Goal: Task Accomplishment & Management: Manage account settings

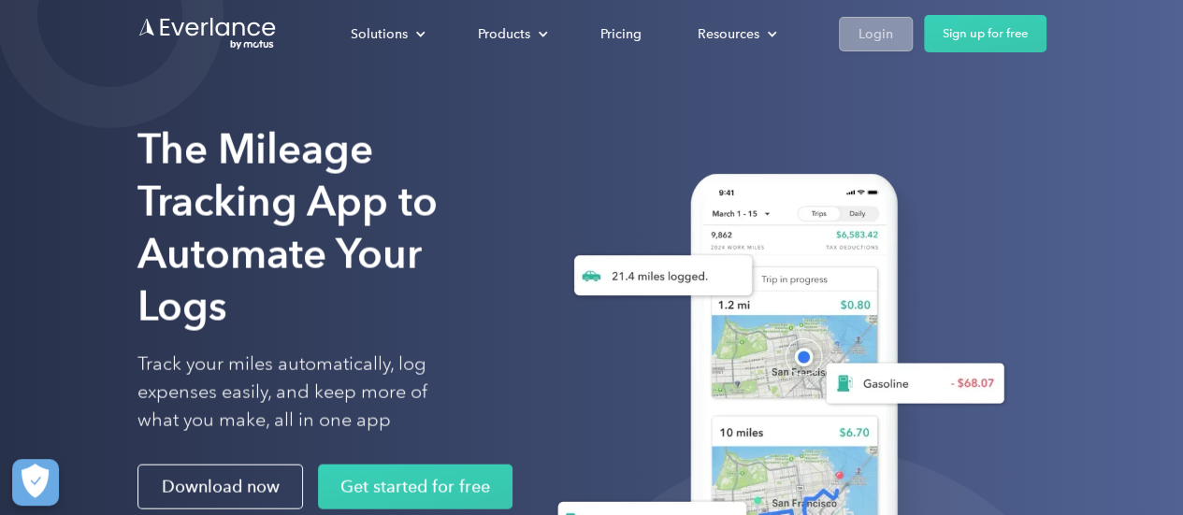
click at [892, 37] on link "Login" at bounding box center [876, 34] width 74 height 35
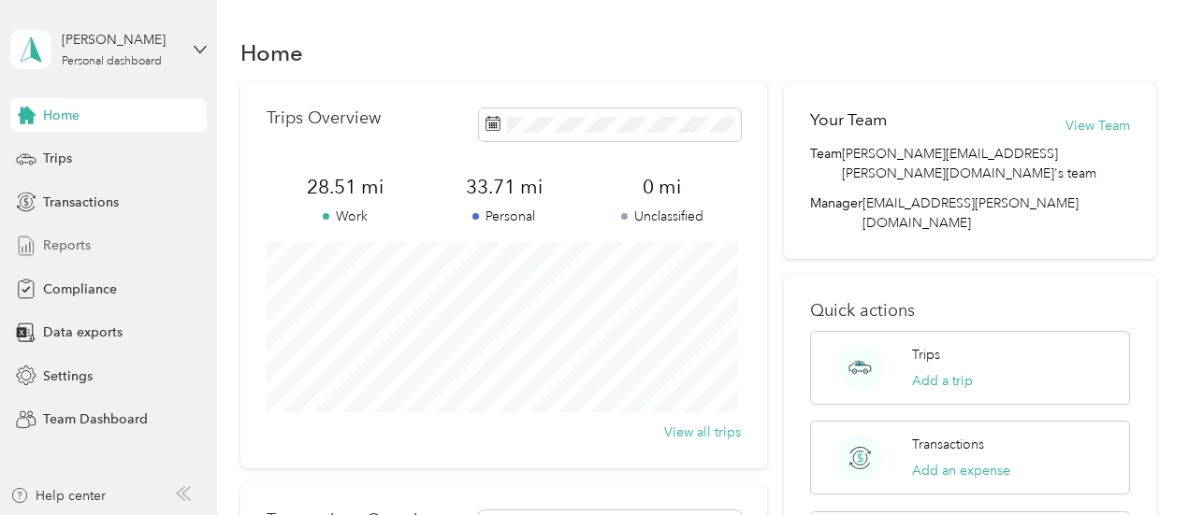
click at [105, 242] on div "Reports" at bounding box center [108, 246] width 196 height 34
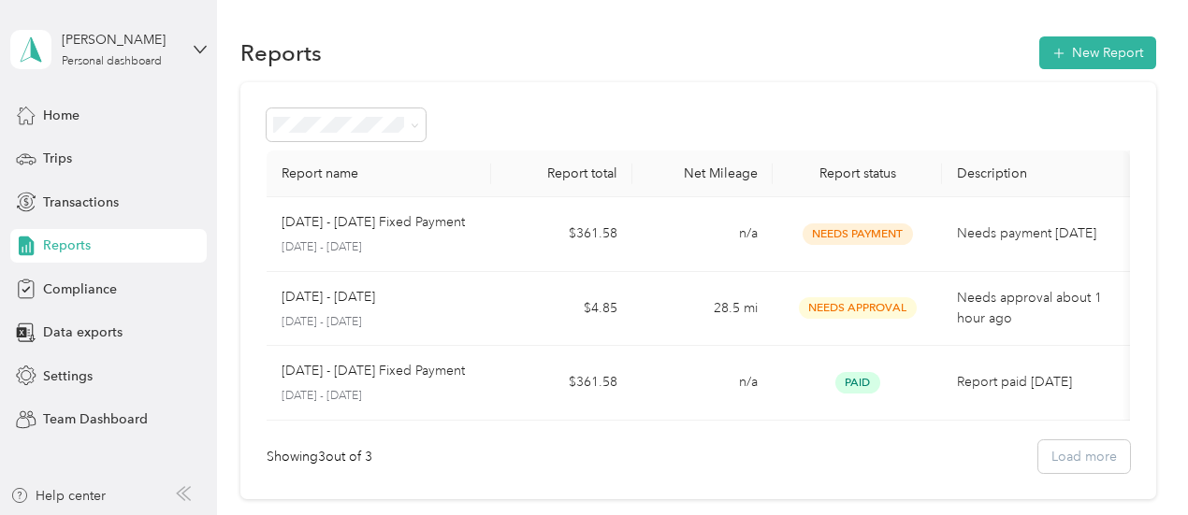
click at [180, 57] on div "[PERSON_NAME] Personal dashboard" at bounding box center [108, 49] width 196 height 65
click at [114, 137] on div "Team dashboard" at bounding box center [259, 148] width 473 height 33
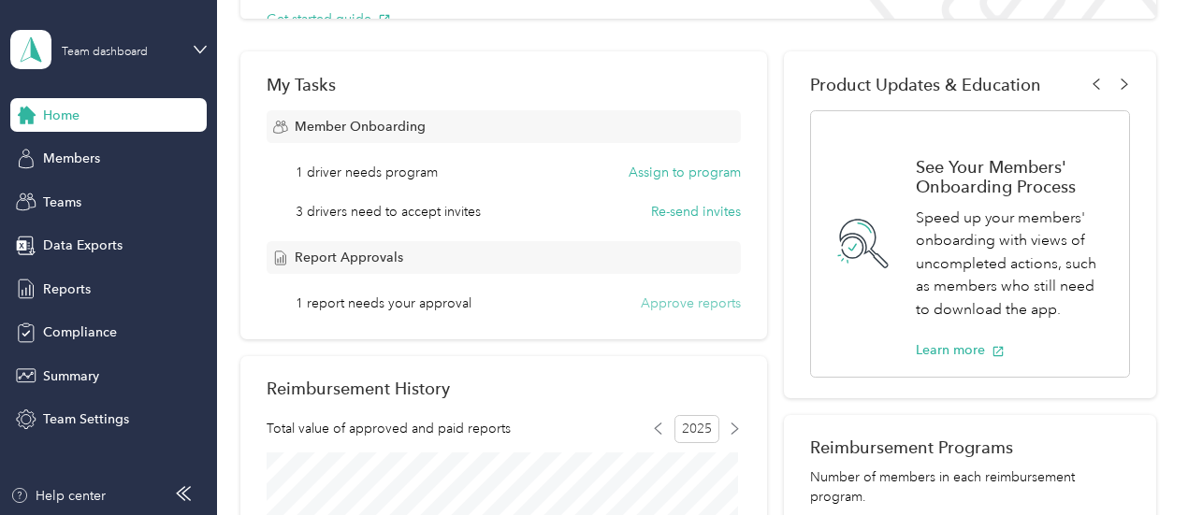
scroll to position [281, 0]
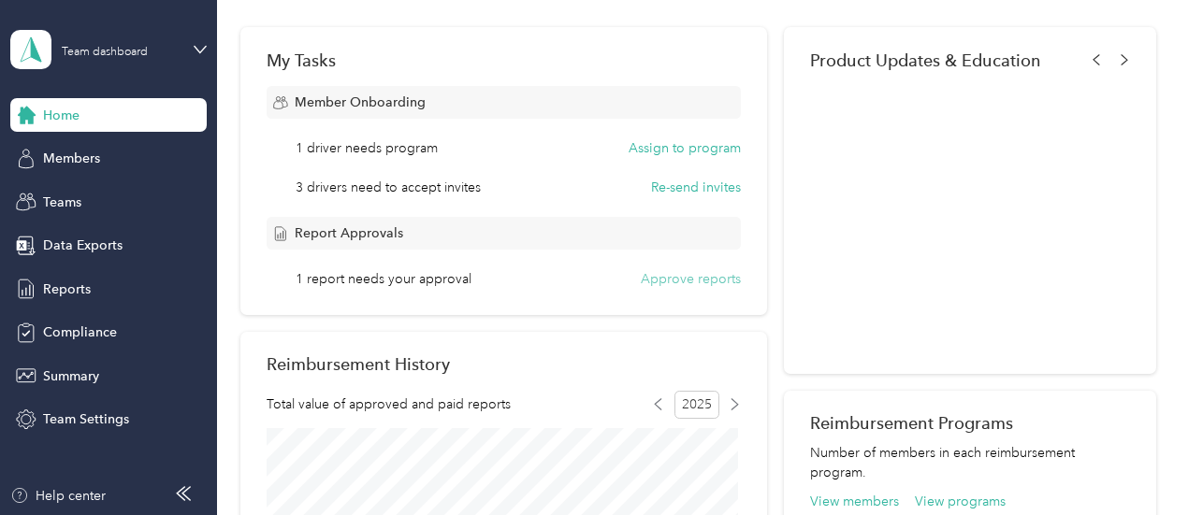
click at [709, 276] on button "Approve reports" at bounding box center [691, 279] width 100 height 20
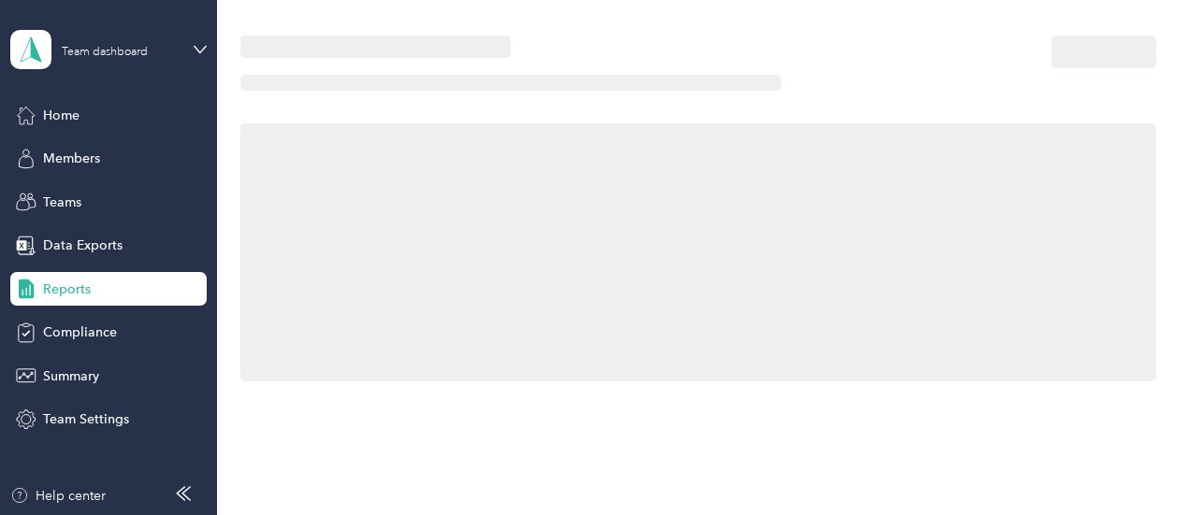
scroll to position [281, 0]
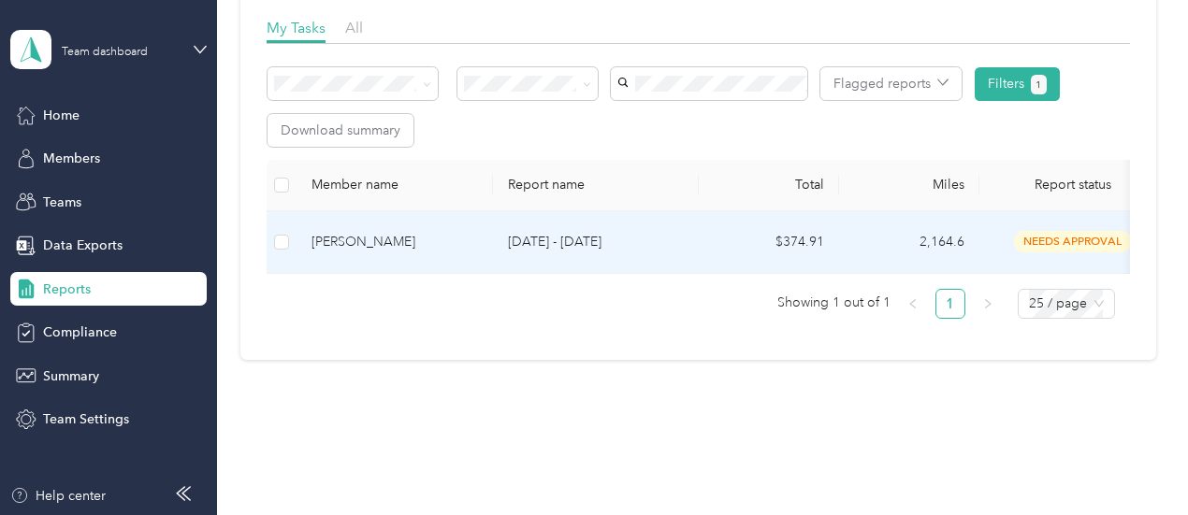
click at [1054, 246] on span "needs approval" at bounding box center [1073, 242] width 118 height 22
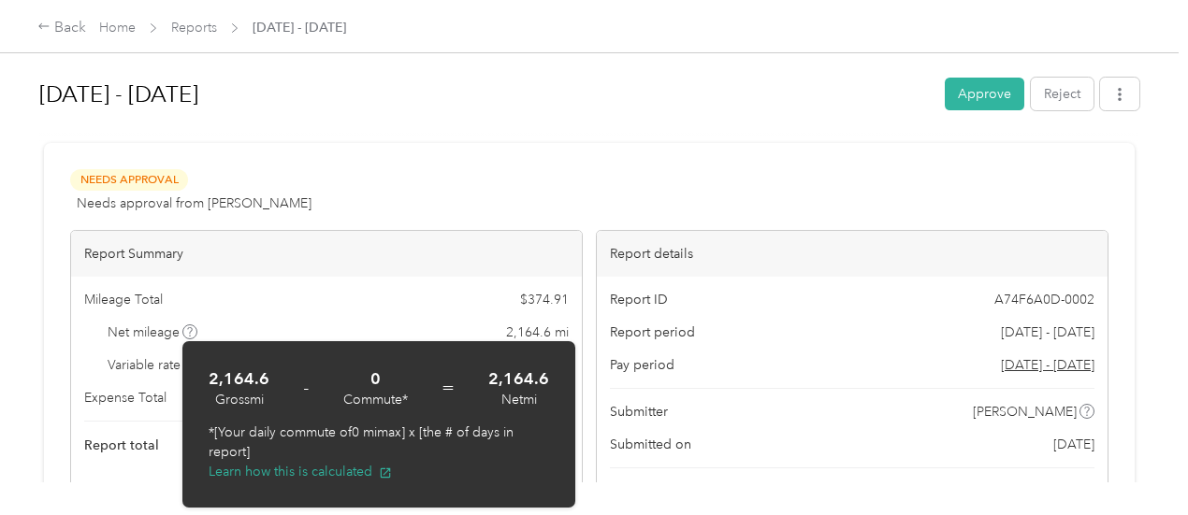
click at [552, 137] on div at bounding box center [589, 135] width 1100 height 20
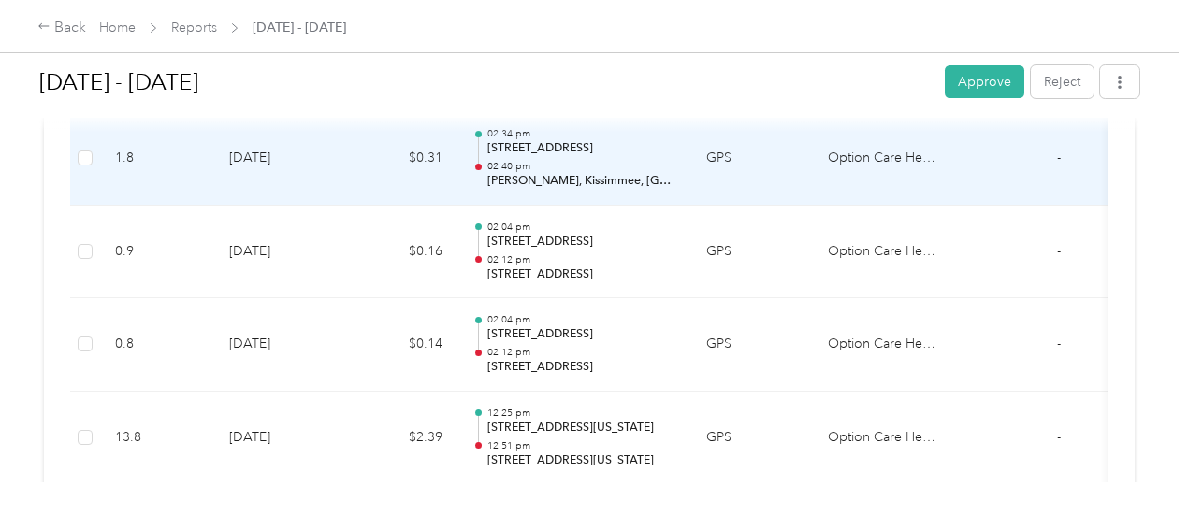
scroll to position [3460, 0]
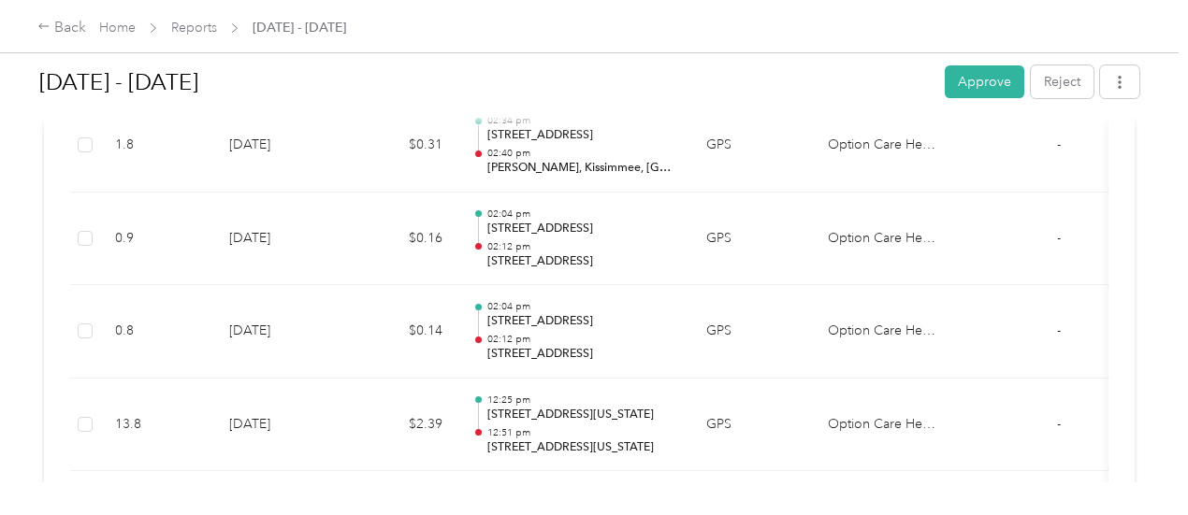
drag, startPoint x: 1026, startPoint y: 291, endPoint x: 1073, endPoint y: 355, distance: 79.7
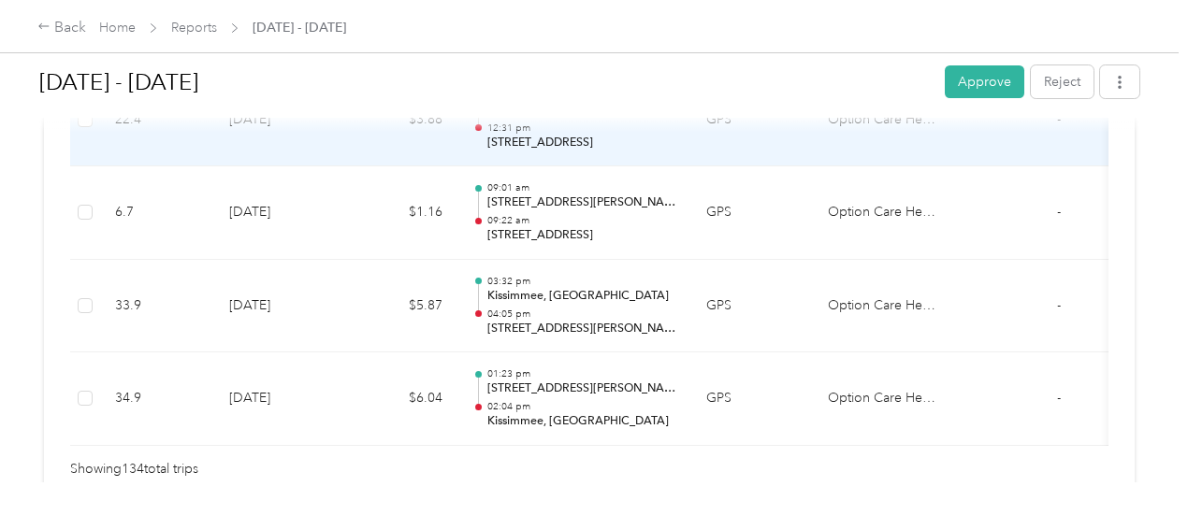
scroll to position [12769, 0]
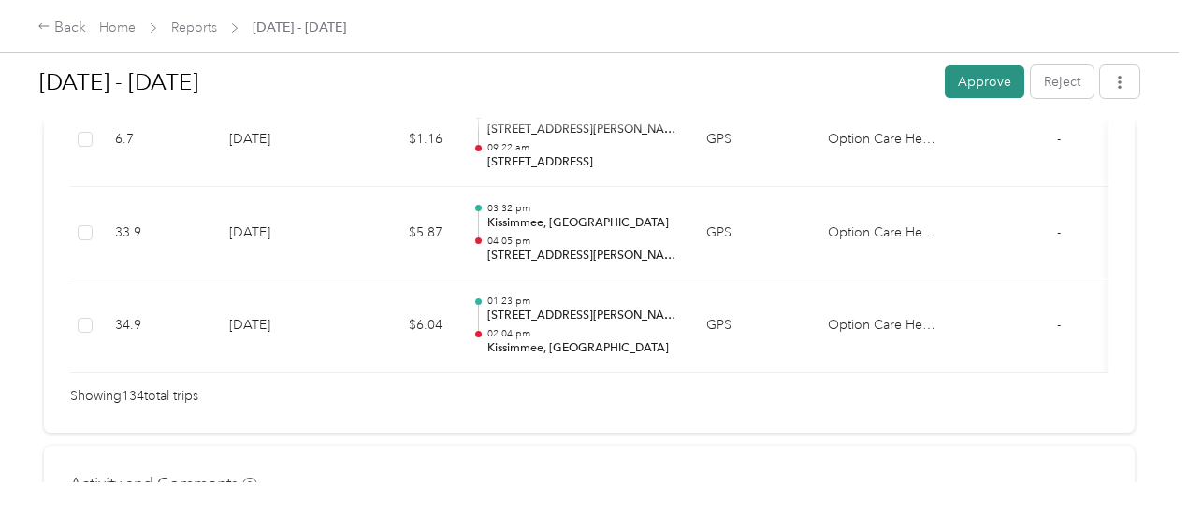
click at [993, 78] on button "Approve" at bounding box center [983, 81] width 79 height 33
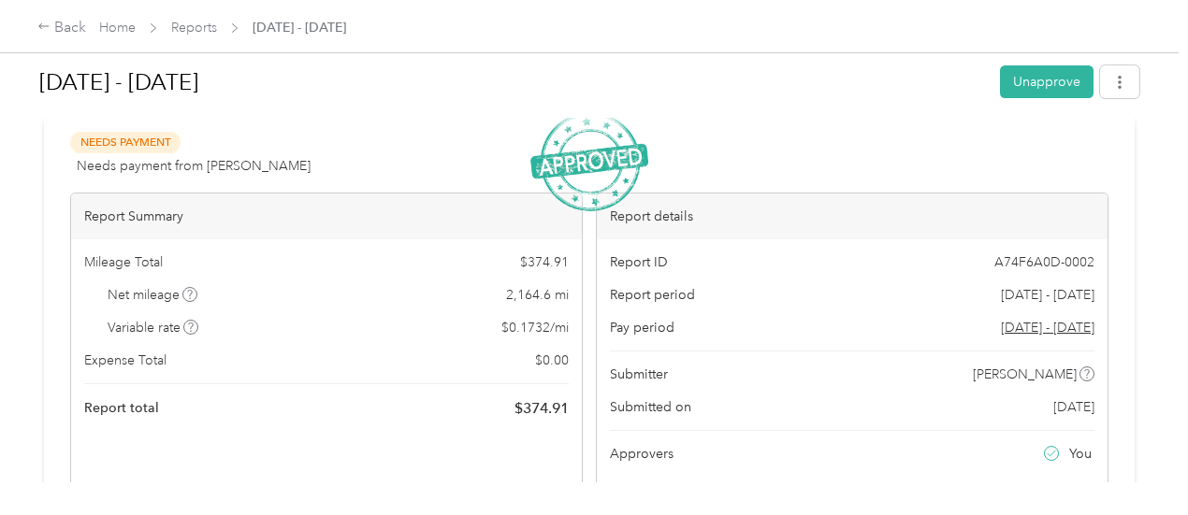
scroll to position [0, 0]
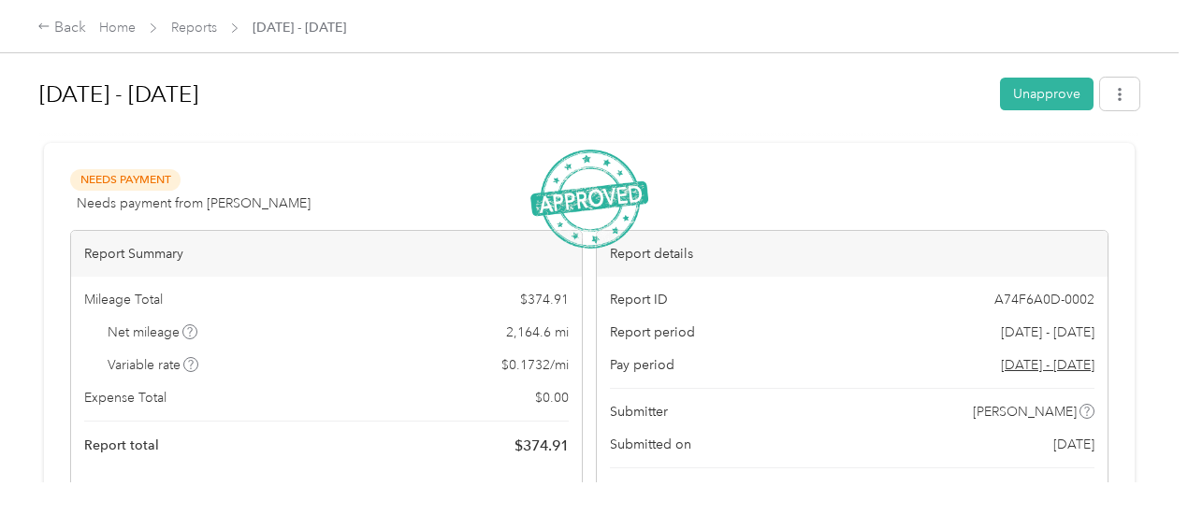
click at [772, 96] on h1 "[DATE] - [DATE]" at bounding box center [512, 94] width 947 height 45
drag, startPoint x: 770, startPoint y: 96, endPoint x: 739, endPoint y: 98, distance: 30.9
click at [739, 98] on h1 "[DATE] - [DATE]" at bounding box center [512, 94] width 947 height 45
click at [195, 25] on link "Reports" at bounding box center [194, 28] width 46 height 16
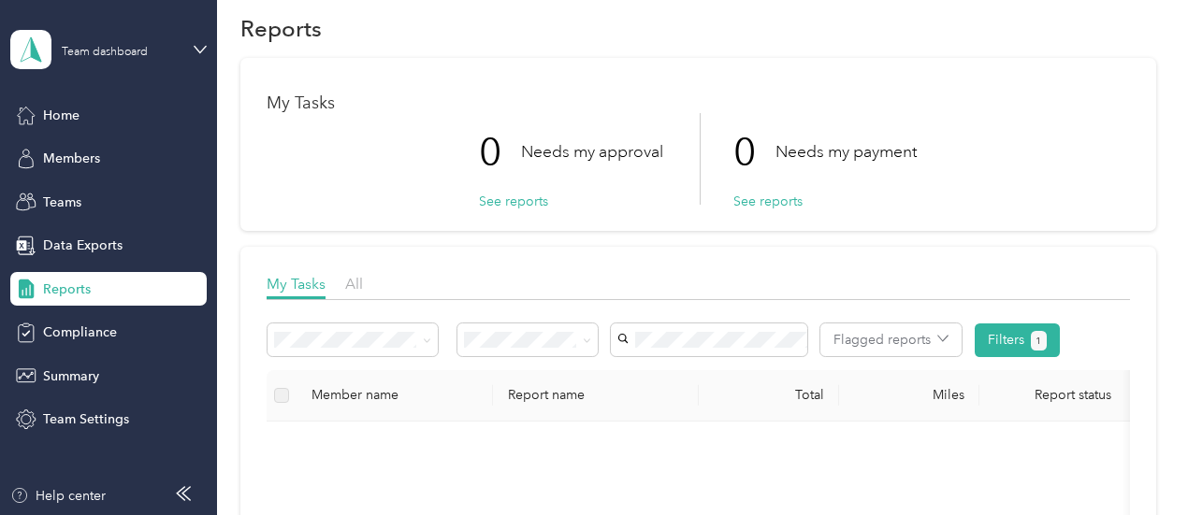
scroll to position [94, 0]
